Goal: Entertainment & Leisure: Consume media (video, audio)

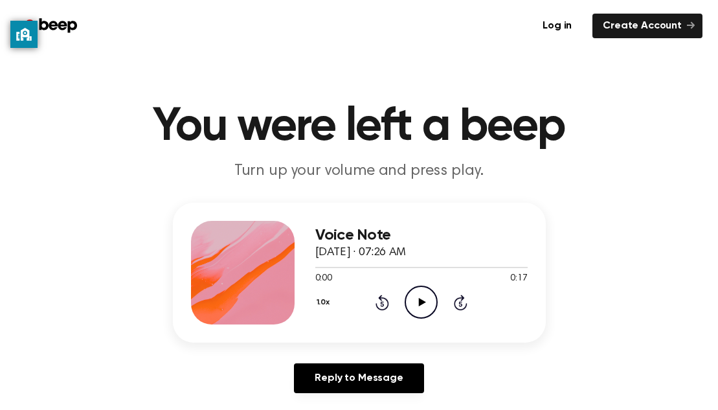
click at [435, 297] on icon "Play Audio" at bounding box center [420, 301] width 33 height 33
click at [418, 310] on icon "Play Audio" at bounding box center [420, 301] width 33 height 33
click at [415, 300] on icon "Play Audio" at bounding box center [420, 301] width 33 height 33
click at [425, 311] on icon "Play Audio" at bounding box center [420, 301] width 33 height 33
click at [411, 289] on circle at bounding box center [421, 302] width 32 height 32
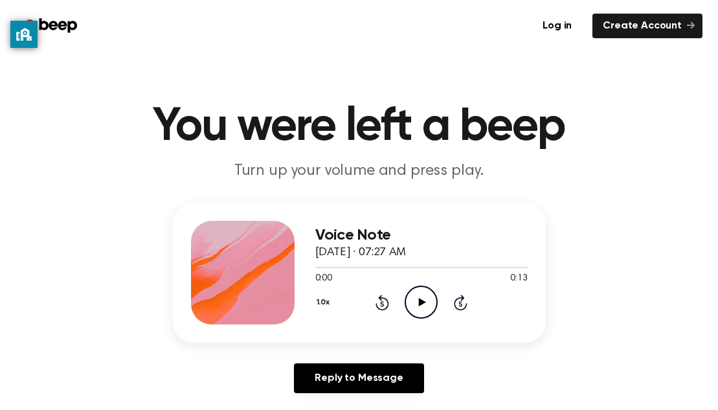
click at [410, 319] on div "Voice Note [DATE] · 07:27 AM 0:00 0:13 Your browser does not support the [objec…" at bounding box center [421, 273] width 212 height 104
click at [424, 308] on icon "Play Audio" at bounding box center [420, 301] width 33 height 33
click at [407, 302] on icon "Play Audio" at bounding box center [420, 301] width 33 height 33
click at [432, 302] on icon "Play Audio" at bounding box center [420, 301] width 33 height 33
click at [428, 311] on icon "Play Audio" at bounding box center [420, 301] width 33 height 33
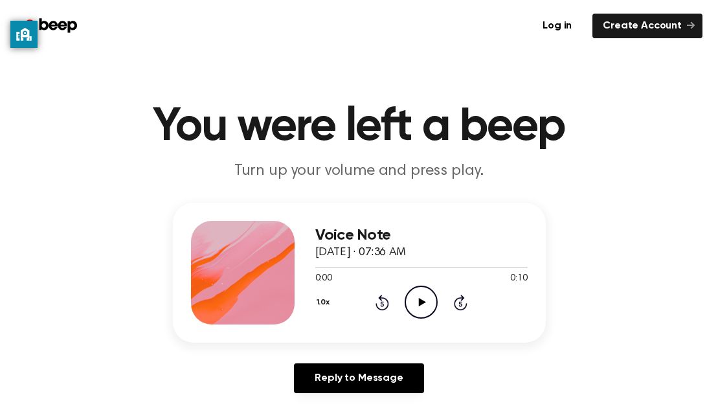
click at [432, 301] on icon "Play Audio" at bounding box center [420, 301] width 33 height 33
